Goal: Information Seeking & Learning: Check status

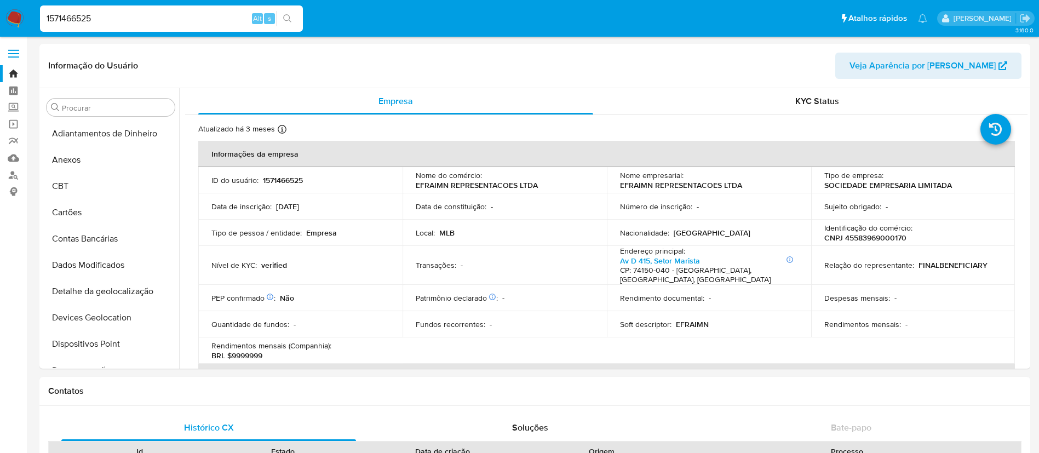
select select "10"
click at [136, 165] on button "Anexos" at bounding box center [106, 160] width 128 height 26
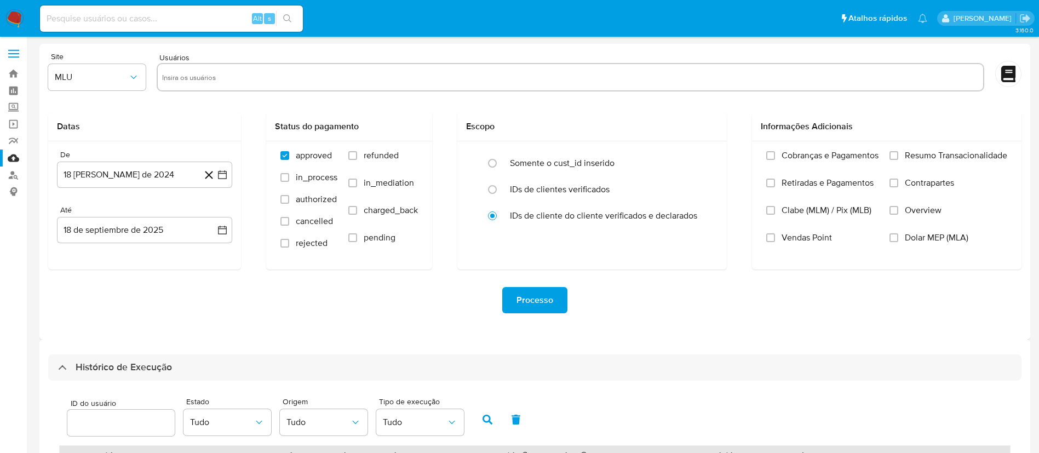
select select "50"
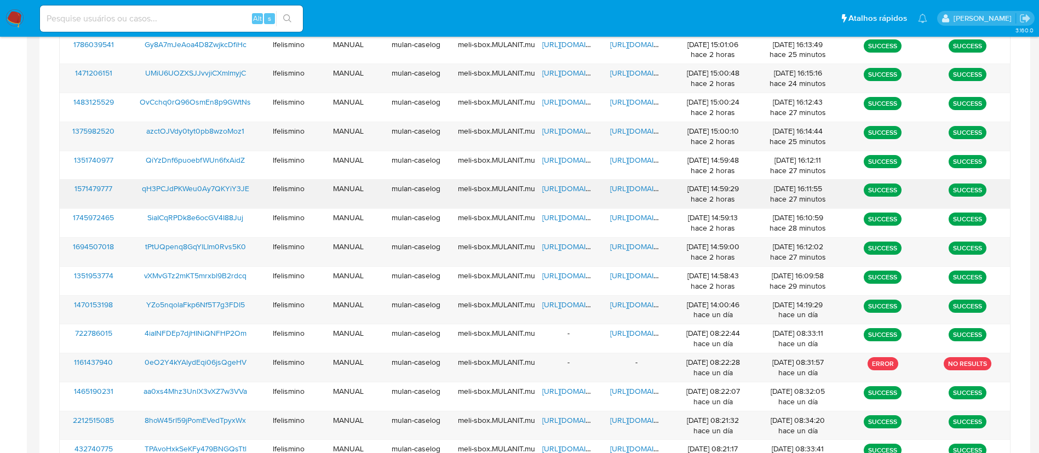
click at [565, 190] on span "[URL][DOMAIN_NAME]" at bounding box center [580, 188] width 76 height 11
click at [639, 241] on span "[URL][DOMAIN_NAME]" at bounding box center [648, 246] width 76 height 11
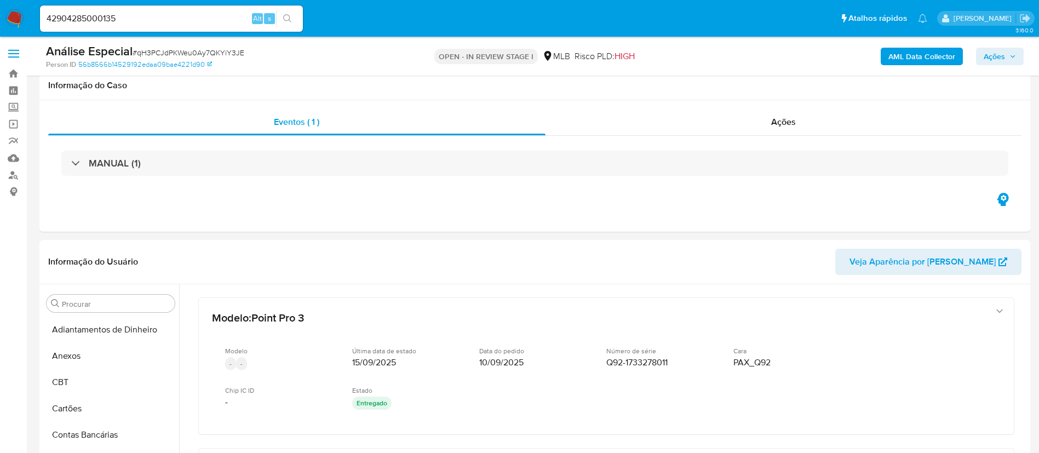
select select "10"
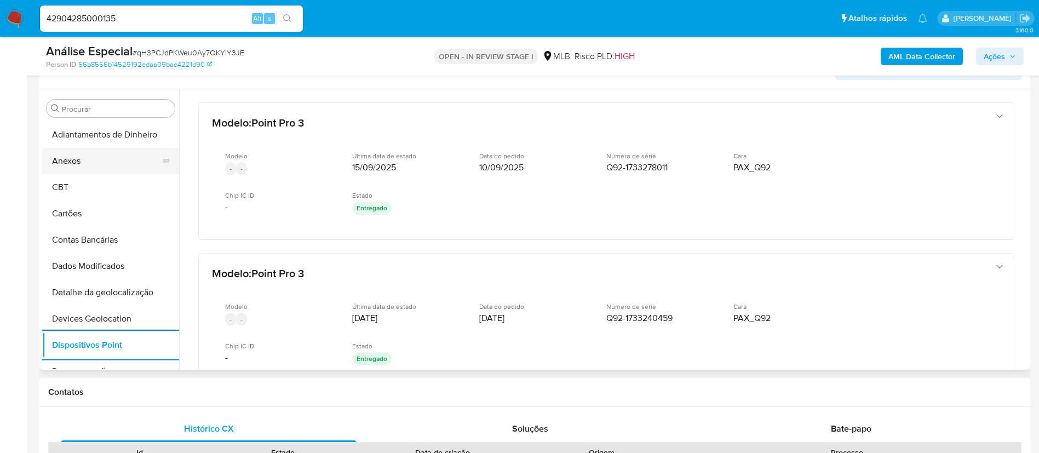
scroll to position [195, 0]
click at [112, 150] on button "Anexos" at bounding box center [106, 161] width 128 height 26
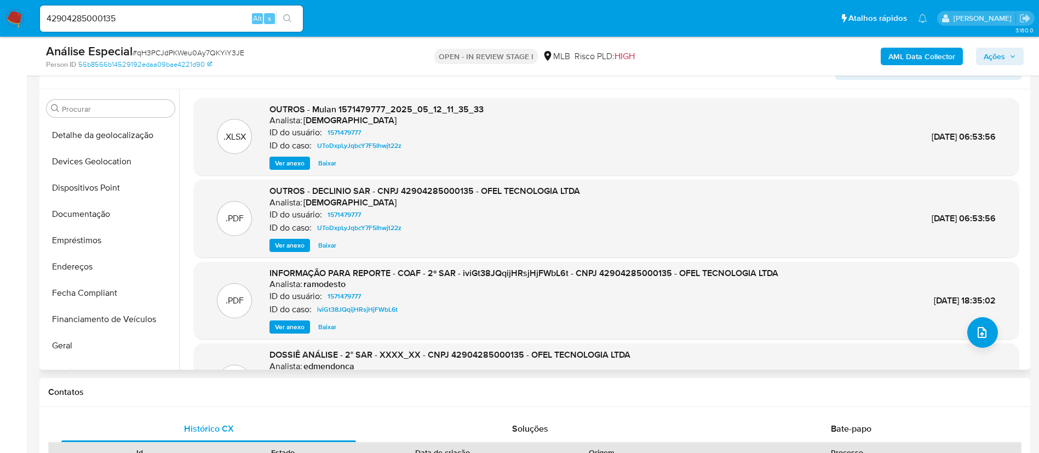
scroll to position [411, 0]
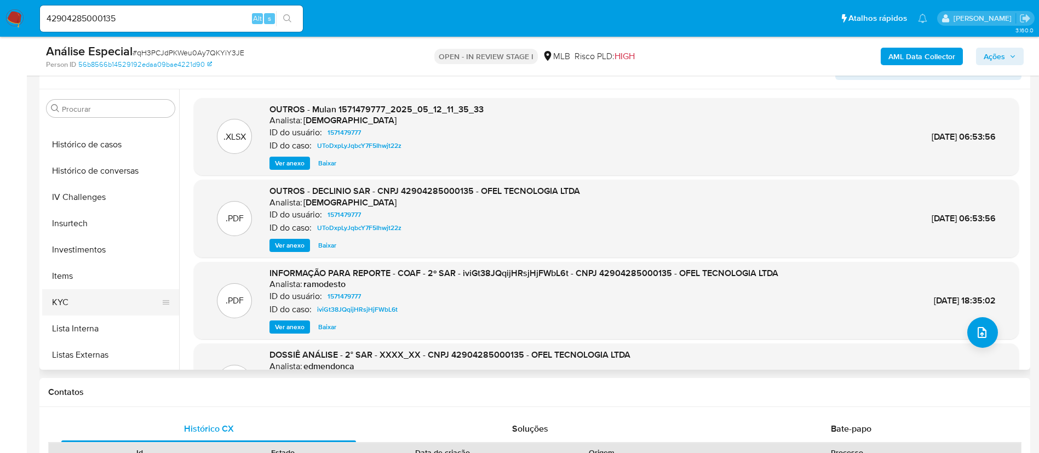
click at [84, 300] on button "KYC" at bounding box center [106, 302] width 128 height 26
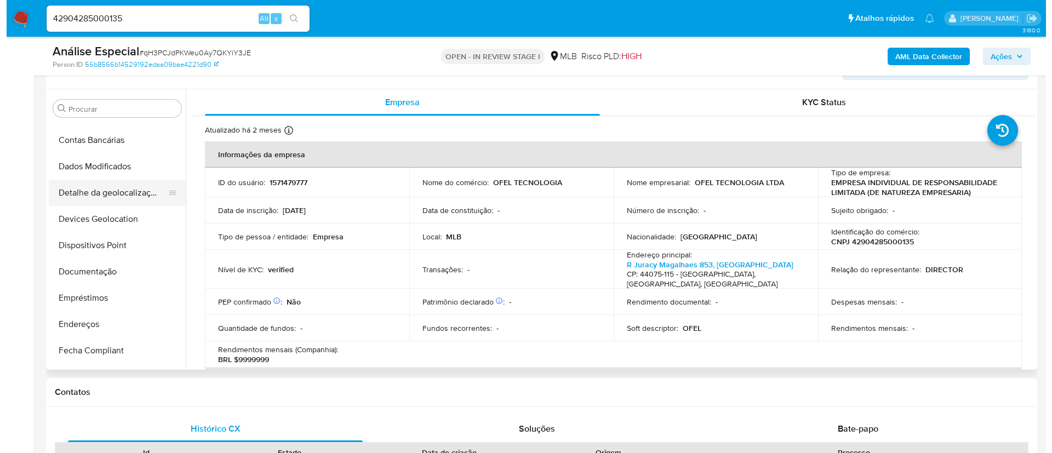
scroll to position [0, 0]
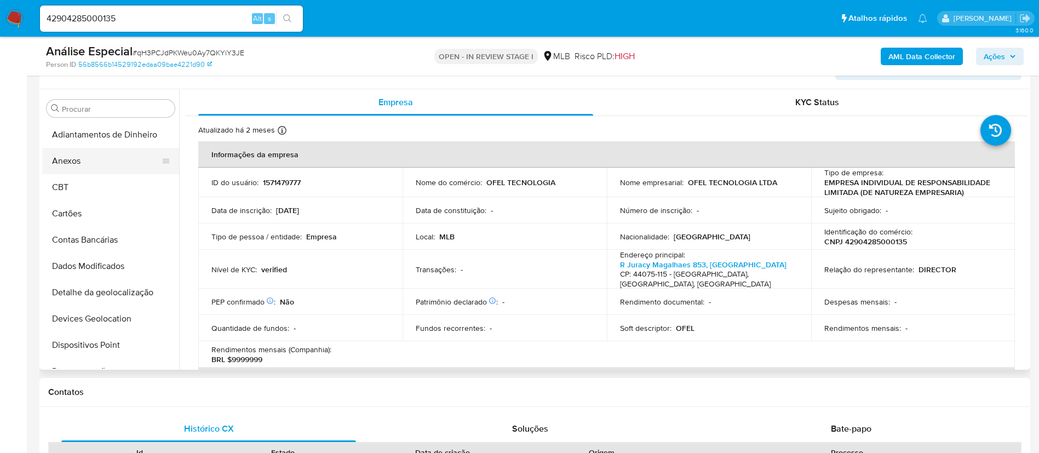
click at [126, 160] on button "Anexos" at bounding box center [106, 161] width 128 height 26
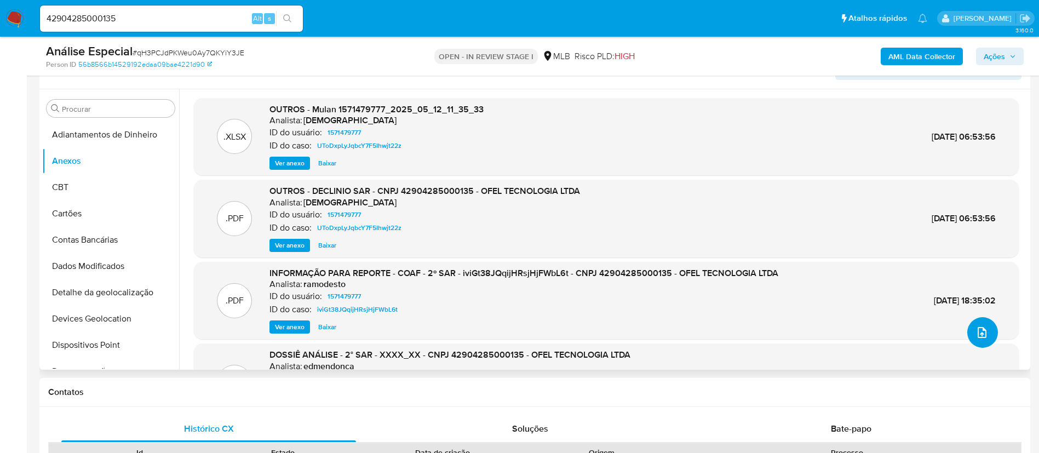
click at [985, 336] on button "upload-file" at bounding box center [982, 332] width 31 height 31
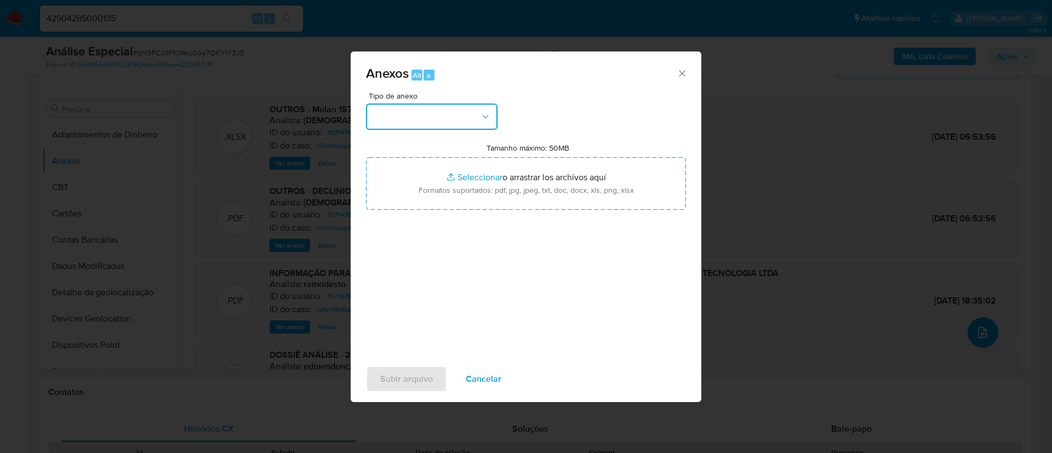
click at [489, 107] on button "button" at bounding box center [431, 117] width 131 height 26
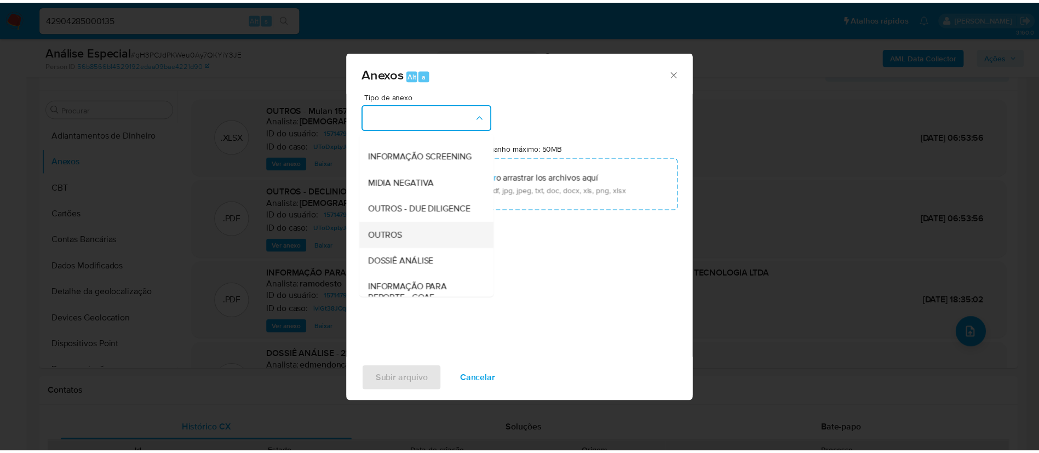
scroll to position [164, 0]
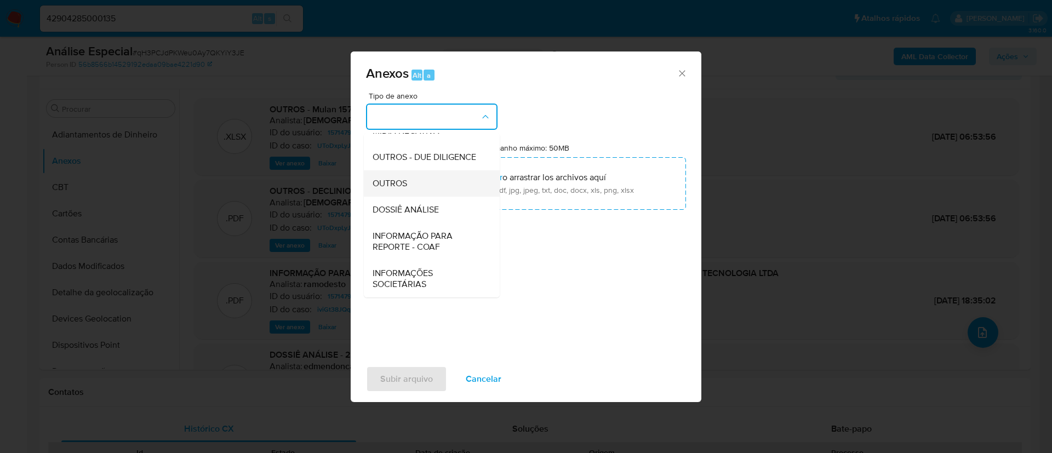
click at [426, 190] on div "OUTROS" at bounding box center [428, 183] width 112 height 26
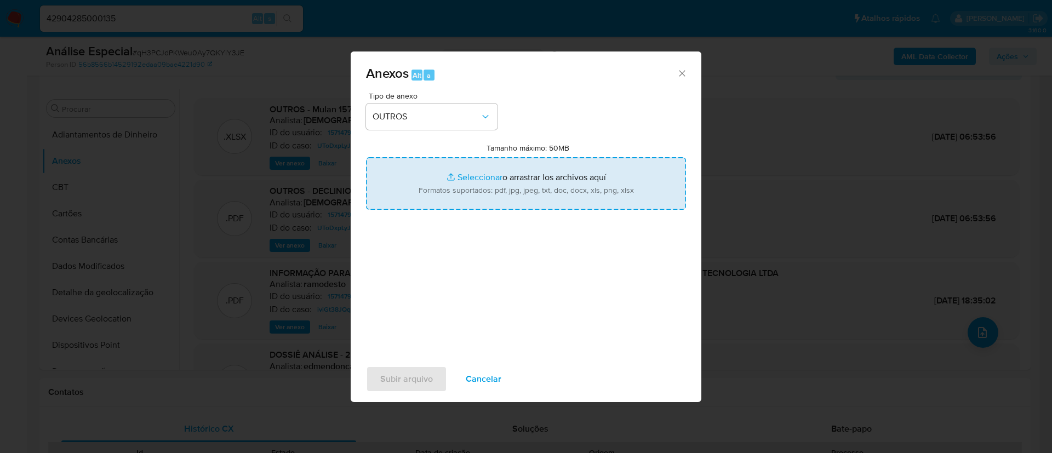
type input "C:\fakepath\Mulan 1571479777_2025_09_18_14_08_12 OFEL TECNOLOGIA LTDA.pdf"
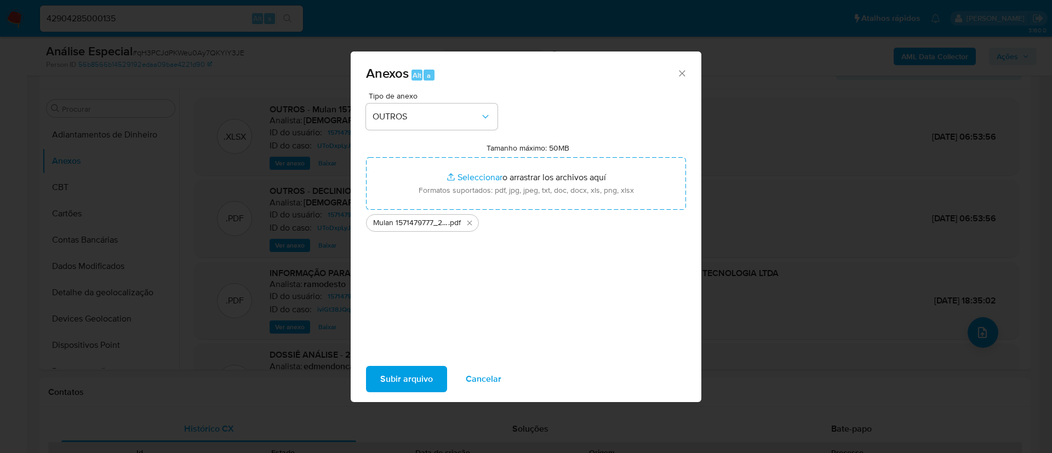
click at [427, 377] on span "Subir arquivo" at bounding box center [406, 379] width 53 height 24
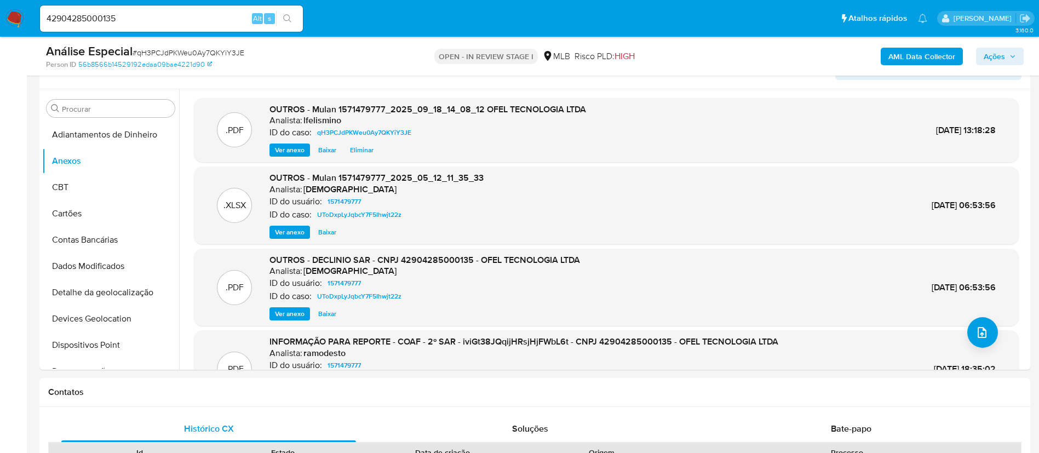
click at [914, 60] on b "AML Data Collector" at bounding box center [921, 57] width 67 height 18
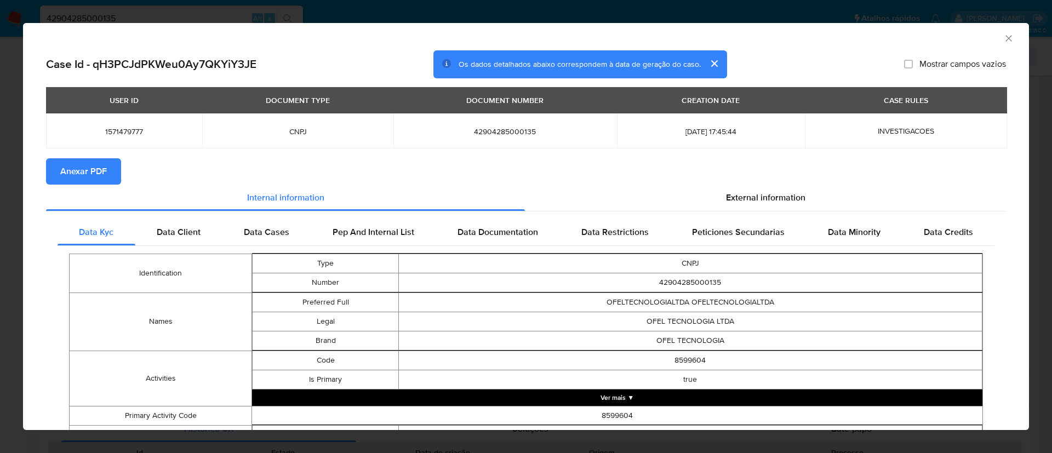
click at [95, 182] on span "Anexar PDF" at bounding box center [83, 171] width 47 height 24
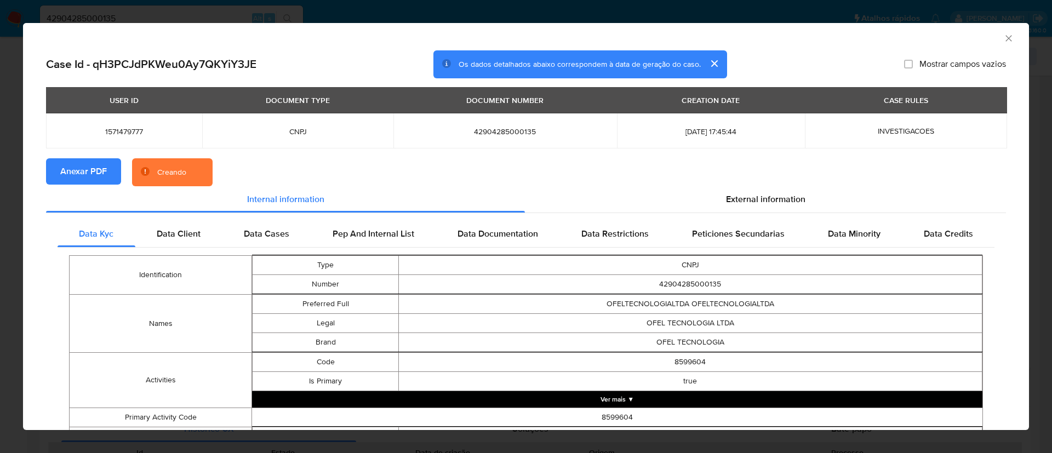
click at [721, 15] on div "AML Data Collector Case Id - qH3PCJdPKWeu0Ay7QKYiY3JE Os dados detalhados abaix…" at bounding box center [526, 226] width 1052 height 453
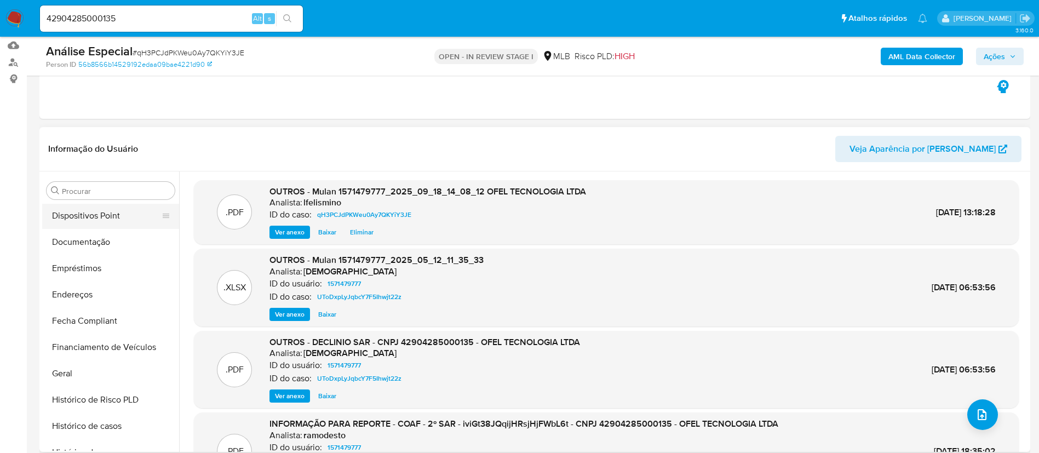
scroll to position [329, 0]
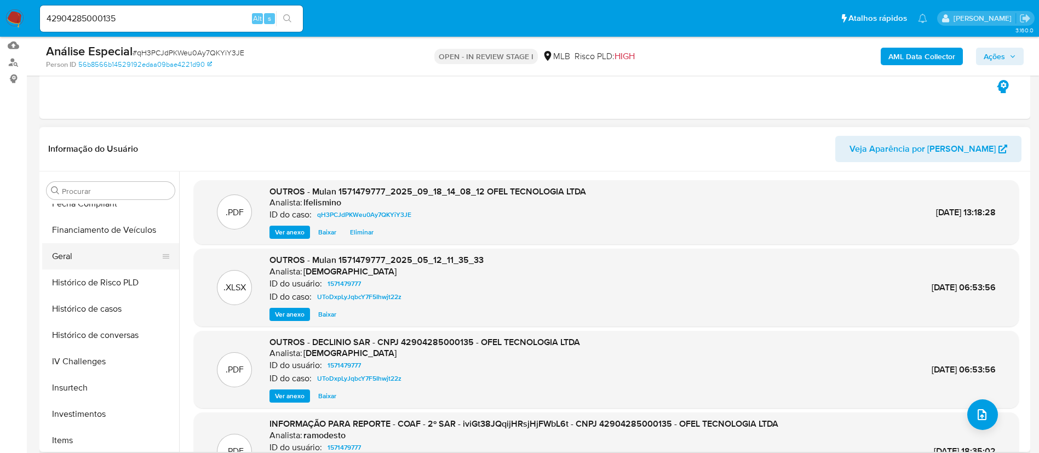
click at [136, 260] on button "Geral" at bounding box center [106, 256] width 128 height 26
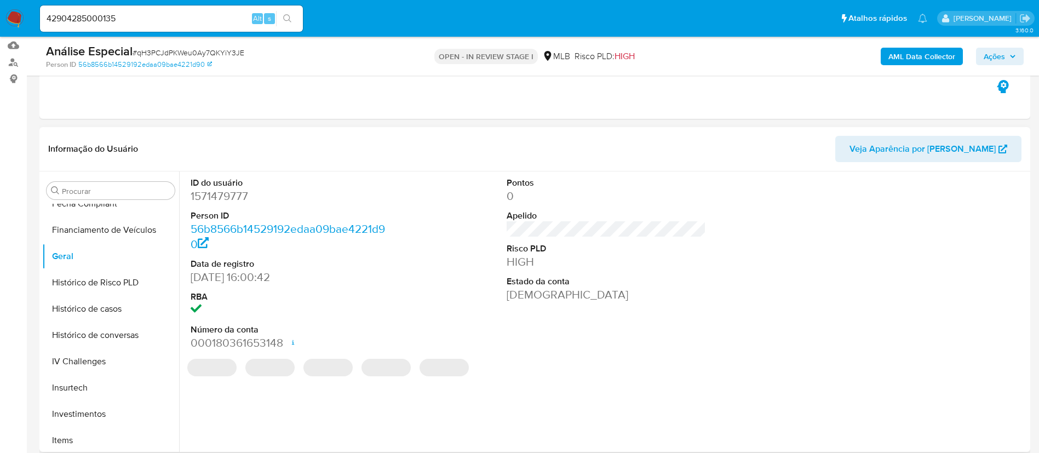
click at [235, 196] on dd "1571479777" at bounding box center [291, 195] width 200 height 15
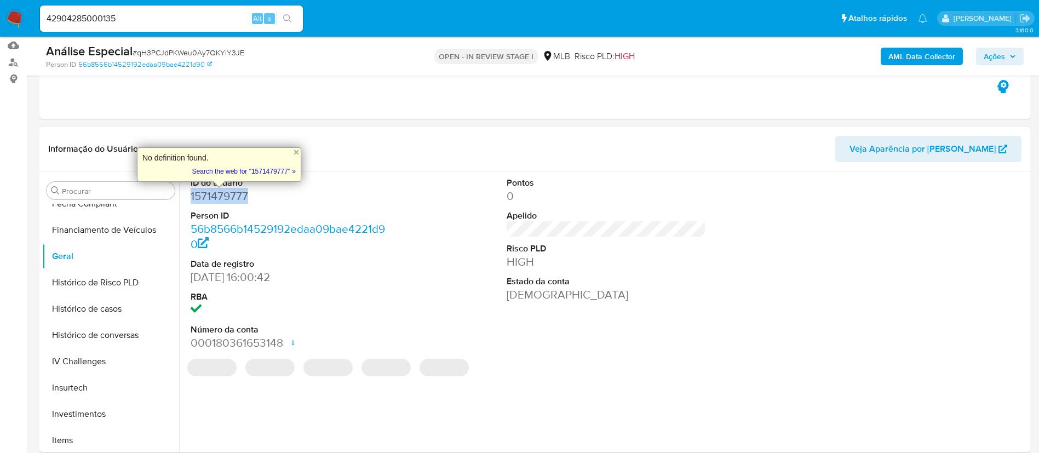
copy dd "1571479777"
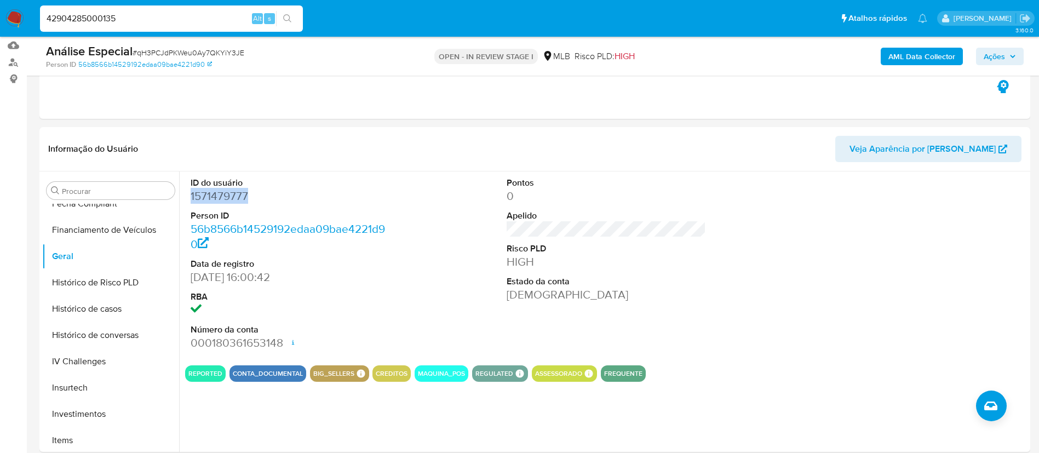
click at [128, 14] on input "42904285000135" at bounding box center [171, 19] width 263 height 14
paste input "1710336275"
drag, startPoint x: 173, startPoint y: 26, endPoint x: 130, endPoint y: 23, distance: 42.8
click at [130, 23] on div "429042850001351710336275 Alt s" at bounding box center [171, 18] width 263 height 26
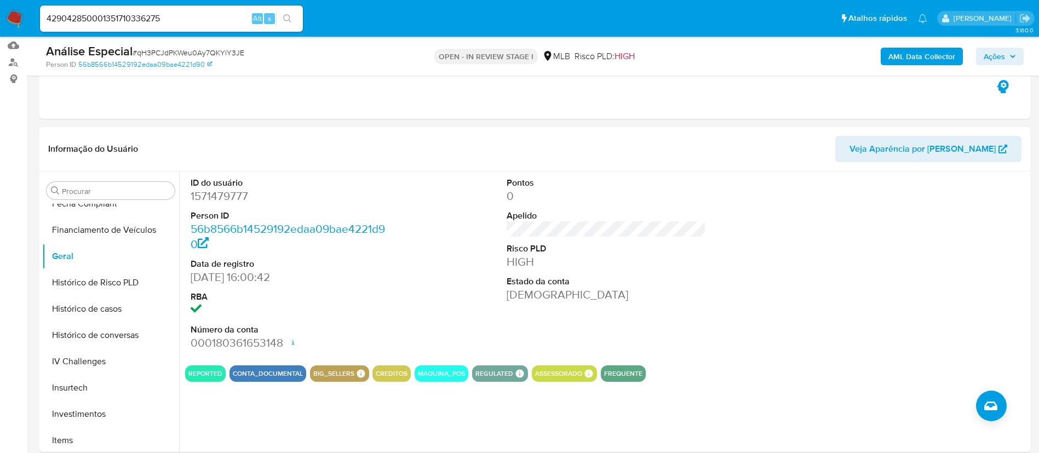
drag, startPoint x: 181, startPoint y: 18, endPoint x: 0, endPoint y: 18, distance: 180.8
click at [0, 18] on nav "Pausado Ver notificaciones 429042850001351710336275 Alt s Atalhos rápidos Presi…" at bounding box center [519, 18] width 1039 height 37
paste input
type input "1710336275"
click at [293, 16] on button "search-icon" at bounding box center [287, 18] width 22 height 15
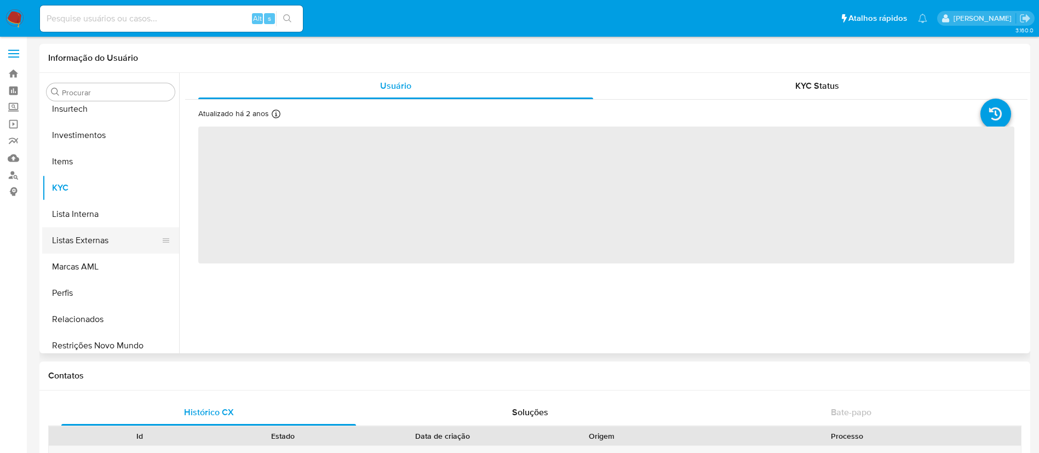
scroll to position [515, 0]
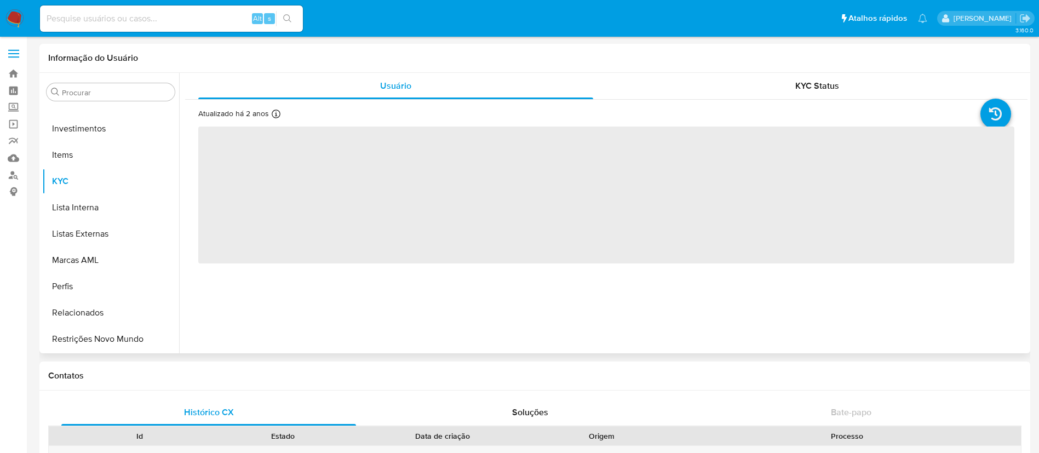
select select "10"
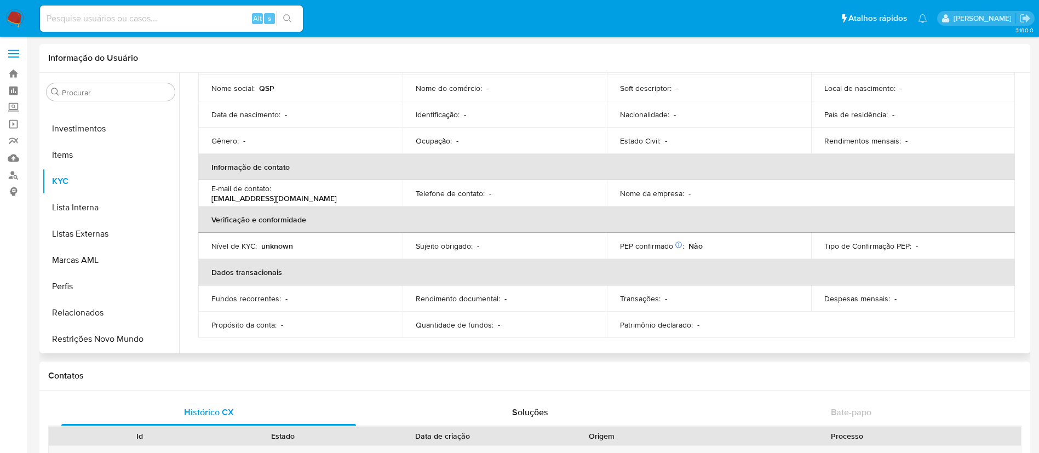
scroll to position [105, 0]
click at [162, 18] on input at bounding box center [171, 19] width 263 height 14
paste input "1691952779"
type input "1691952779"
click at [292, 19] on button "search-icon" at bounding box center [287, 18] width 22 height 15
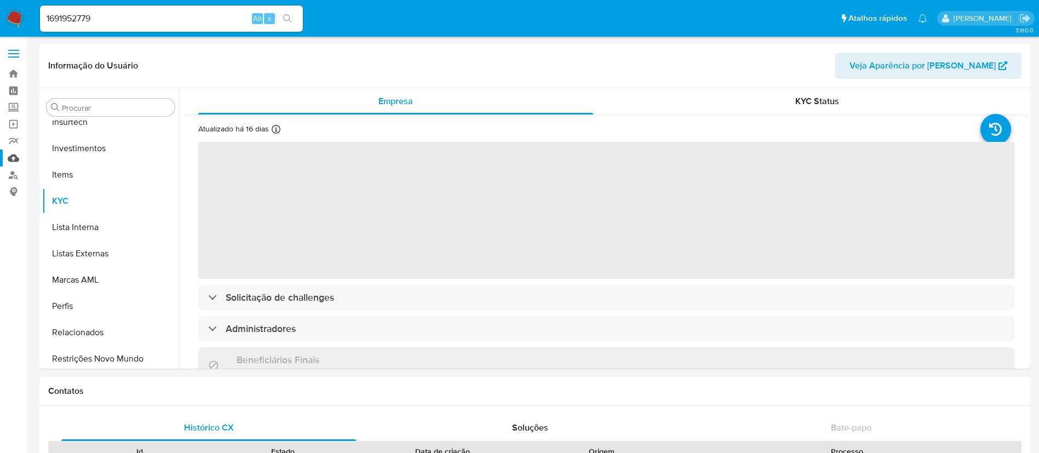
scroll to position [515, 0]
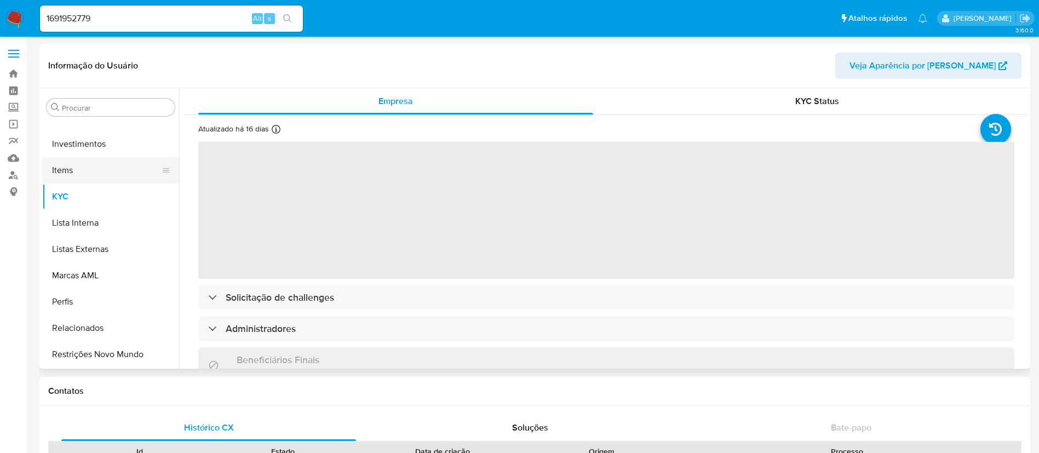
select select "10"
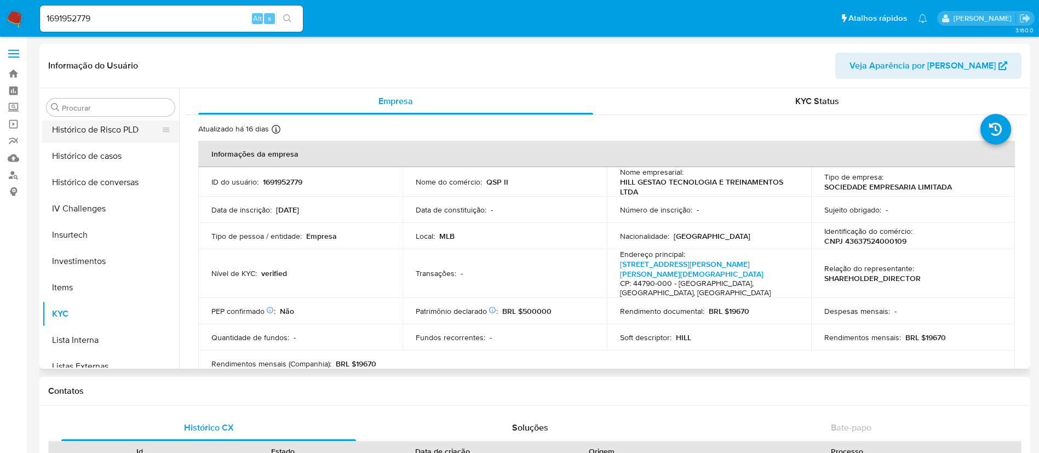
scroll to position [269, 0]
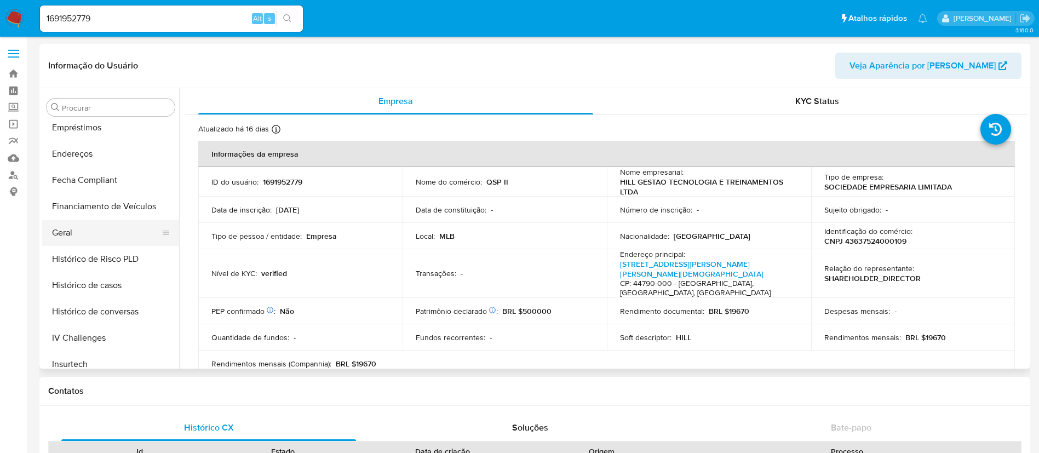
click at [101, 224] on button "Geral" at bounding box center [106, 233] width 128 height 26
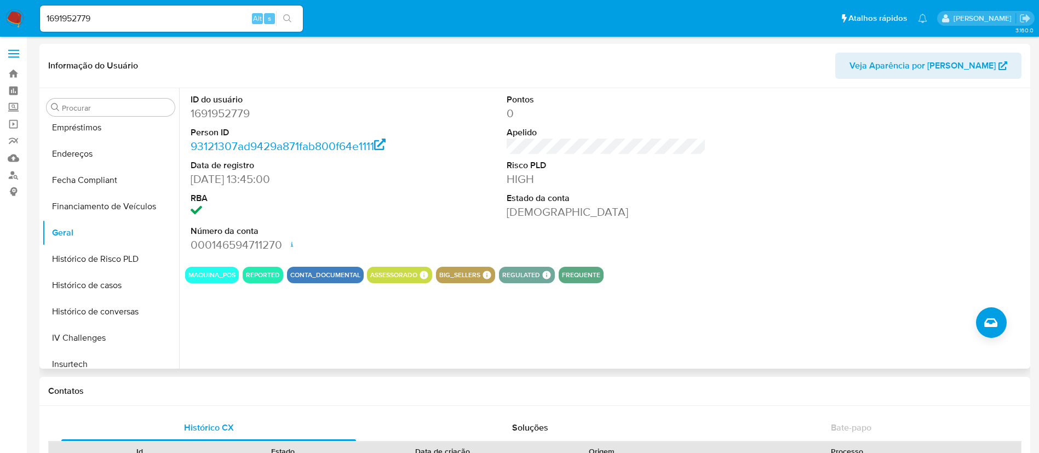
click at [236, 112] on dd "1691952779" at bounding box center [291, 113] width 200 height 15
click at [159, 29] on div "1691952779 Alt s" at bounding box center [171, 18] width 263 height 26
click at [162, 21] on input "1691952779" at bounding box center [171, 19] width 263 height 14
click at [163, 21] on input "1691952779" at bounding box center [171, 19] width 263 height 14
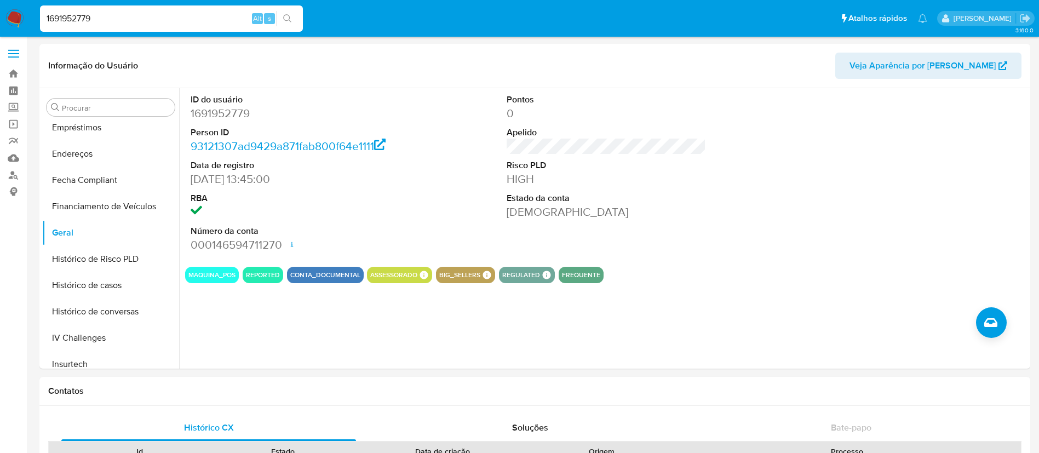
paste input "375982520"
type input "1375982520"
click at [285, 15] on icon "search-icon" at bounding box center [287, 18] width 9 height 9
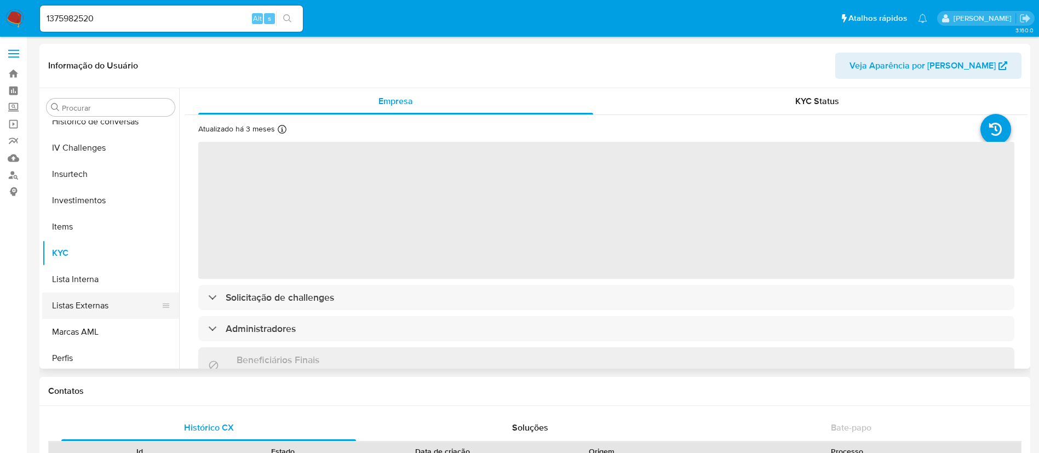
scroll to position [433, 0]
select select "10"
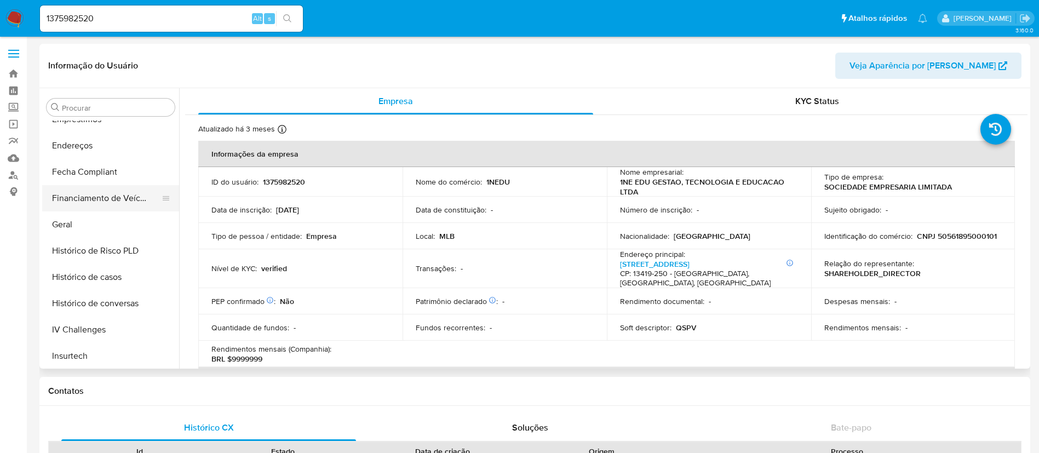
scroll to position [269, 0]
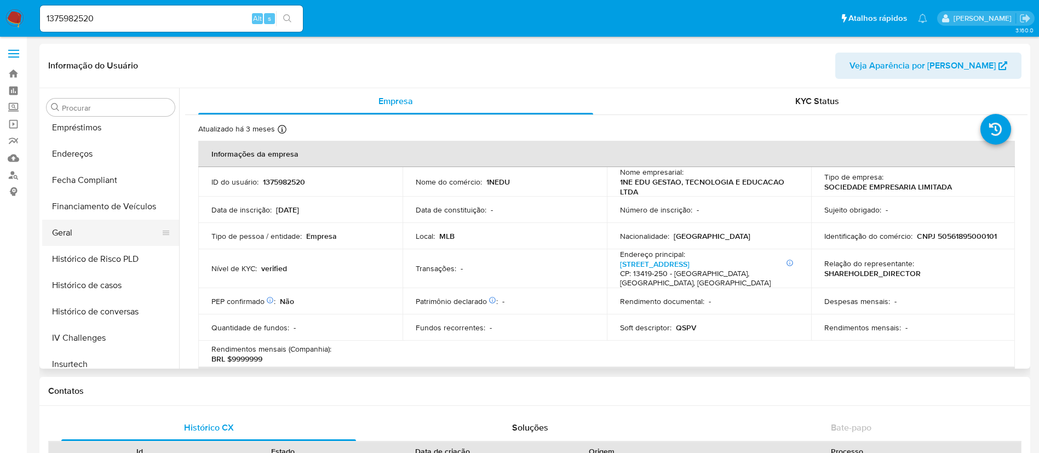
click at [101, 222] on button "Geral" at bounding box center [106, 233] width 128 height 26
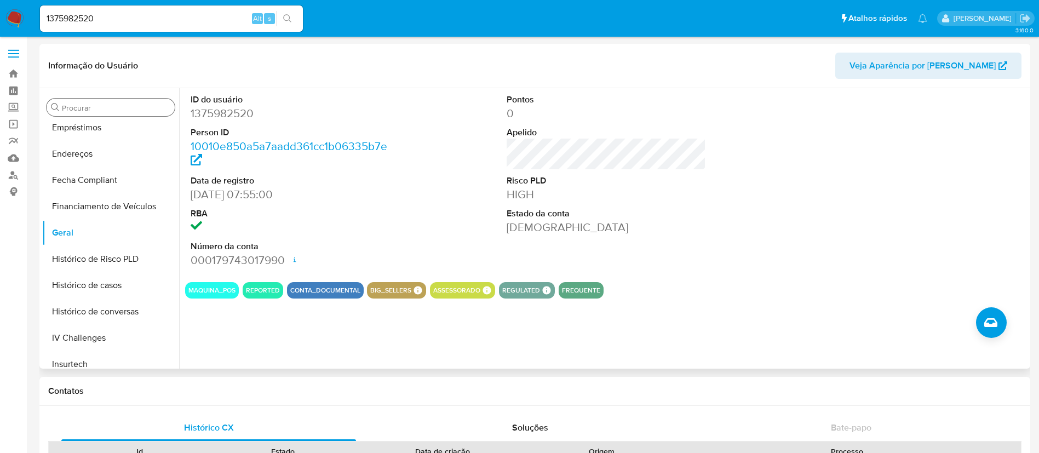
click at [141, 108] on input "Procurar" at bounding box center [116, 108] width 108 height 10
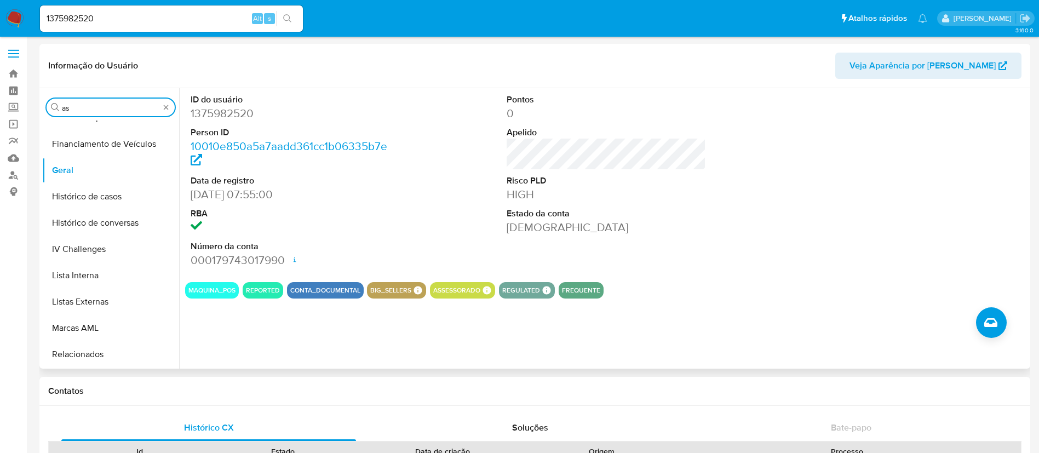
scroll to position [0, 0]
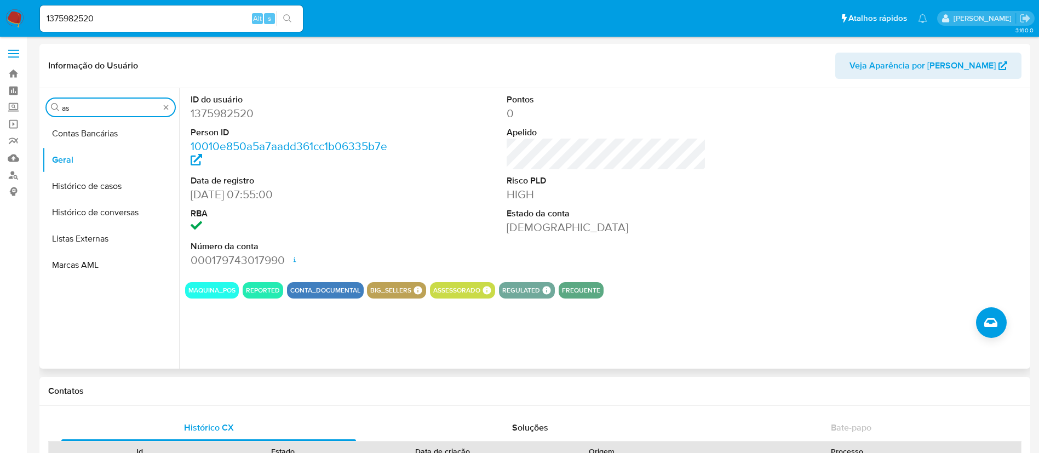
click at [147, 116] on div "Procurar as Contas Bancárias Geral Histórico de casos Histórico de conversas Li…" at bounding box center [110, 229] width 137 height 279
drag, startPoint x: 146, startPoint y: 105, endPoint x: 0, endPoint y: 97, distance: 145.9
type input "cas"
click at [90, 151] on button "Histórico de casos" at bounding box center [106, 160] width 128 height 26
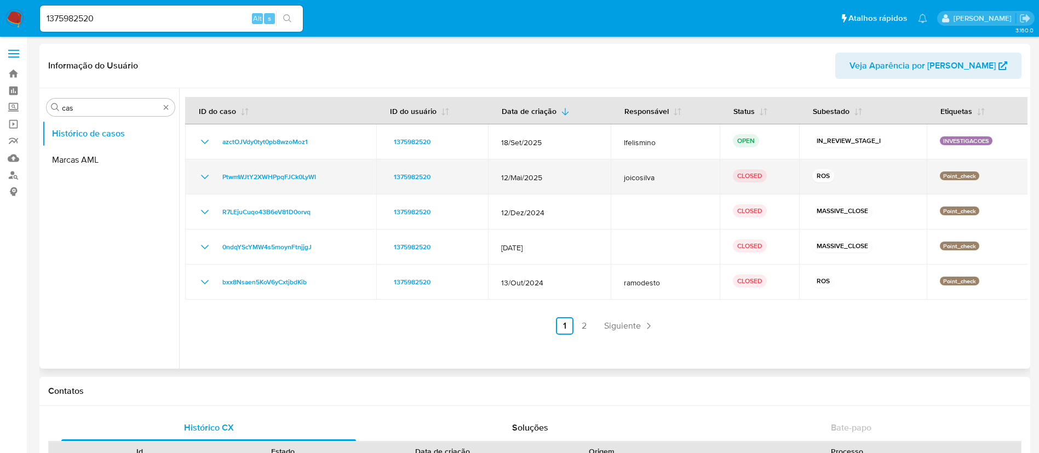
click at [611, 186] on tr "PtwmWJtY2XWHPpqFJCk0LyWI 1375982520 12/Mai/2025 joicosilva CLOSED ROS Point_che…" at bounding box center [607, 176] width 844 height 35
